Goal: Check status: Check status

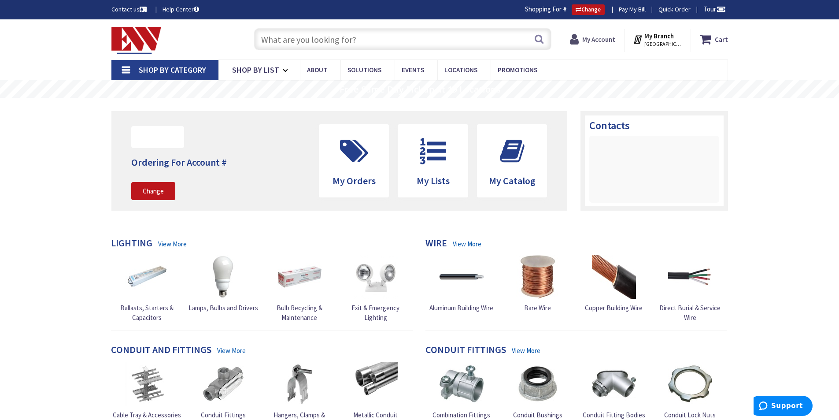
click at [576, 38] on icon at bounding box center [576, 39] width 12 height 16
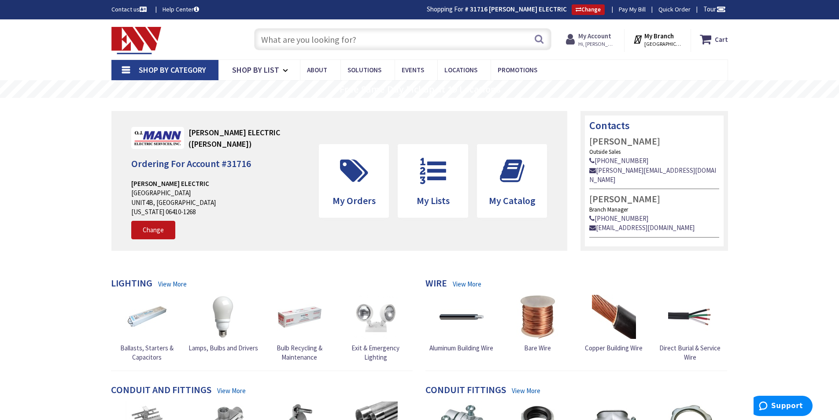
click at [578, 40] on icon at bounding box center [572, 39] width 12 height 16
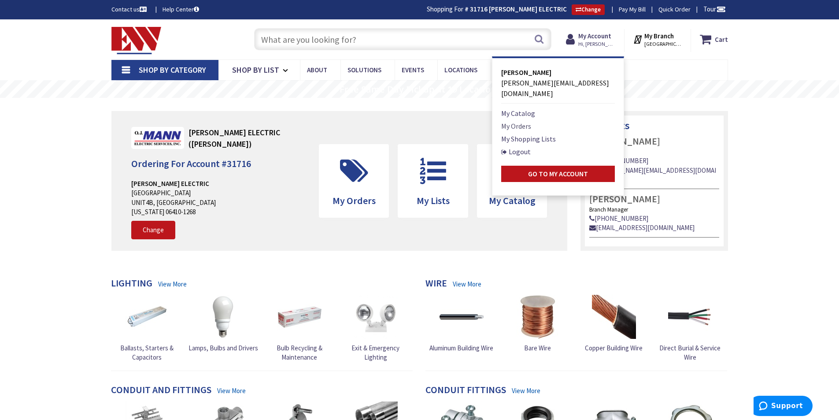
click at [519, 121] on link "My Orders" at bounding box center [516, 126] width 30 height 11
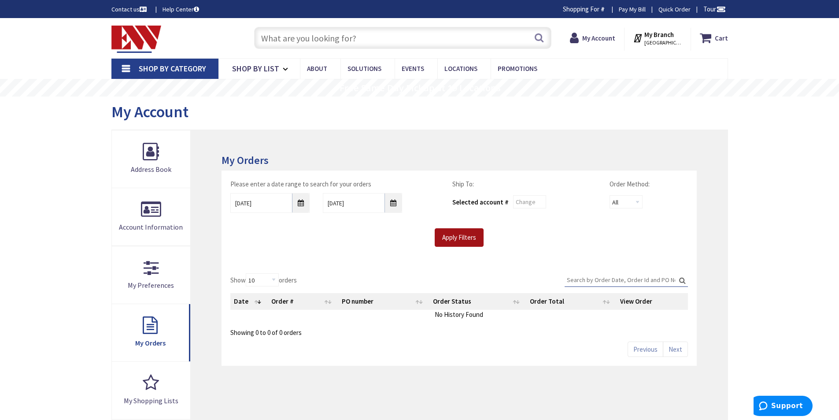
click at [448, 238] on input "Apply Filters" at bounding box center [459, 237] width 49 height 18
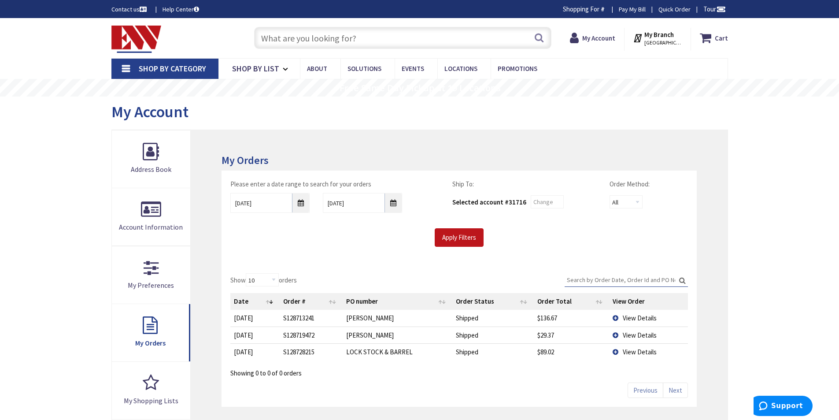
click at [615, 335] on td "View Details" at bounding box center [648, 334] width 78 height 17
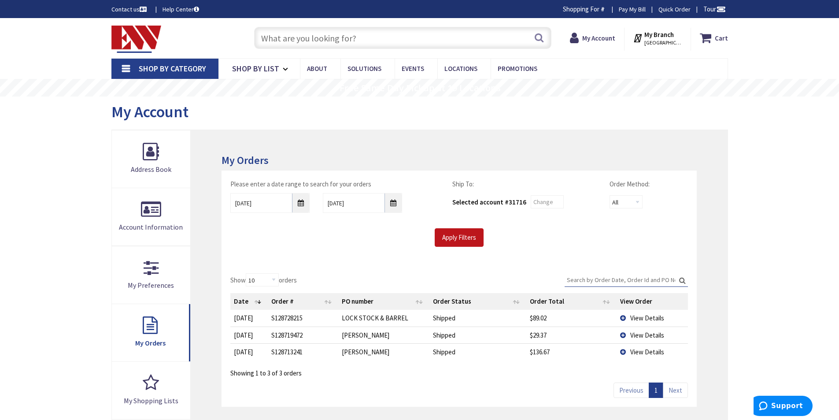
click at [622, 335] on td "View Details" at bounding box center [652, 334] width 71 height 17
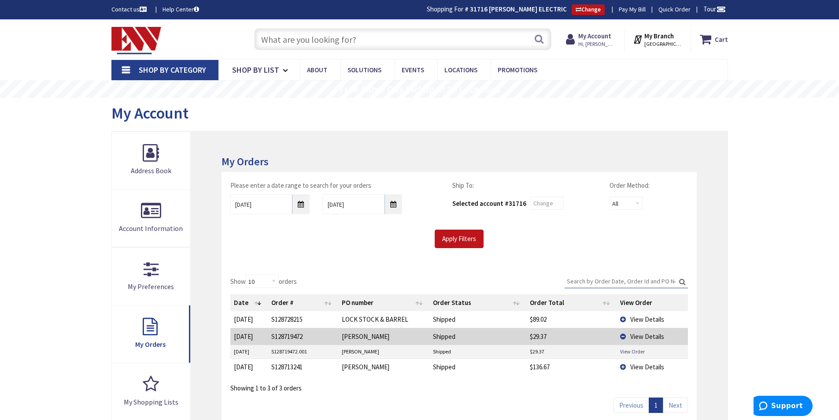
click at [628, 352] on link "View Order" at bounding box center [632, 350] width 25 height 7
click at [266, 36] on input "text" at bounding box center [402, 39] width 297 height 22
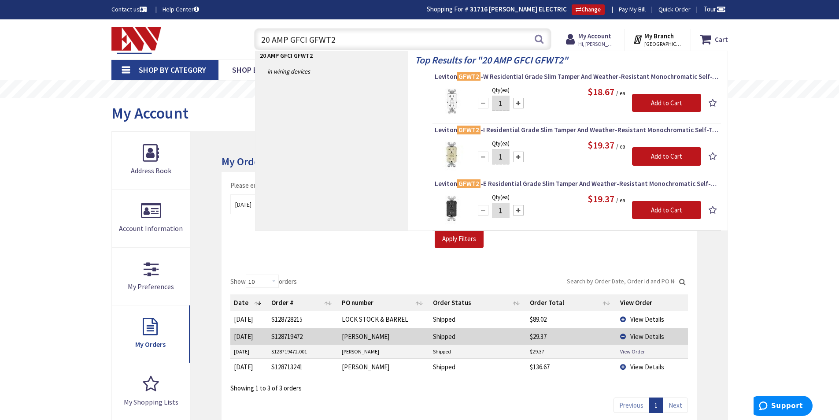
type input "20 AMP GFCI GFWT2"
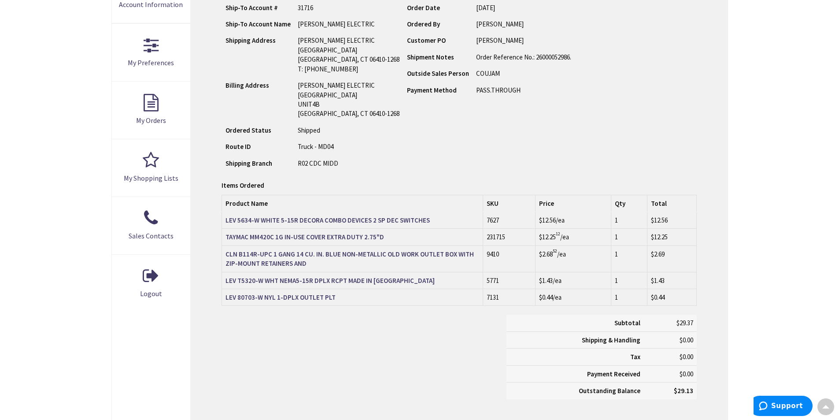
scroll to position [233, 0]
